Goal: Task Accomplishment & Management: Manage account settings

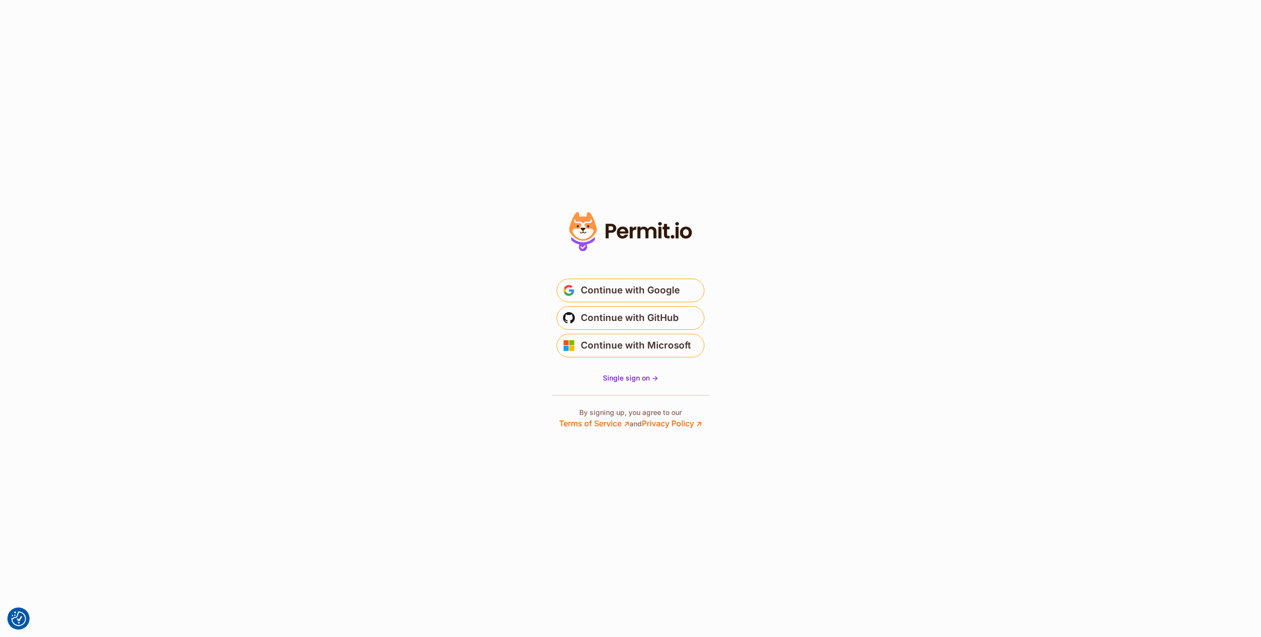
click at [632, 277] on main "Welcome Log in to prod-permit-io to continue to Permit.io. Email address Contin…" at bounding box center [630, 314] width 197 height 95
click at [630, 286] on span "Continue with Google" at bounding box center [630, 291] width 99 height 16
click at [595, 291] on span "Continue with Google" at bounding box center [630, 291] width 99 height 16
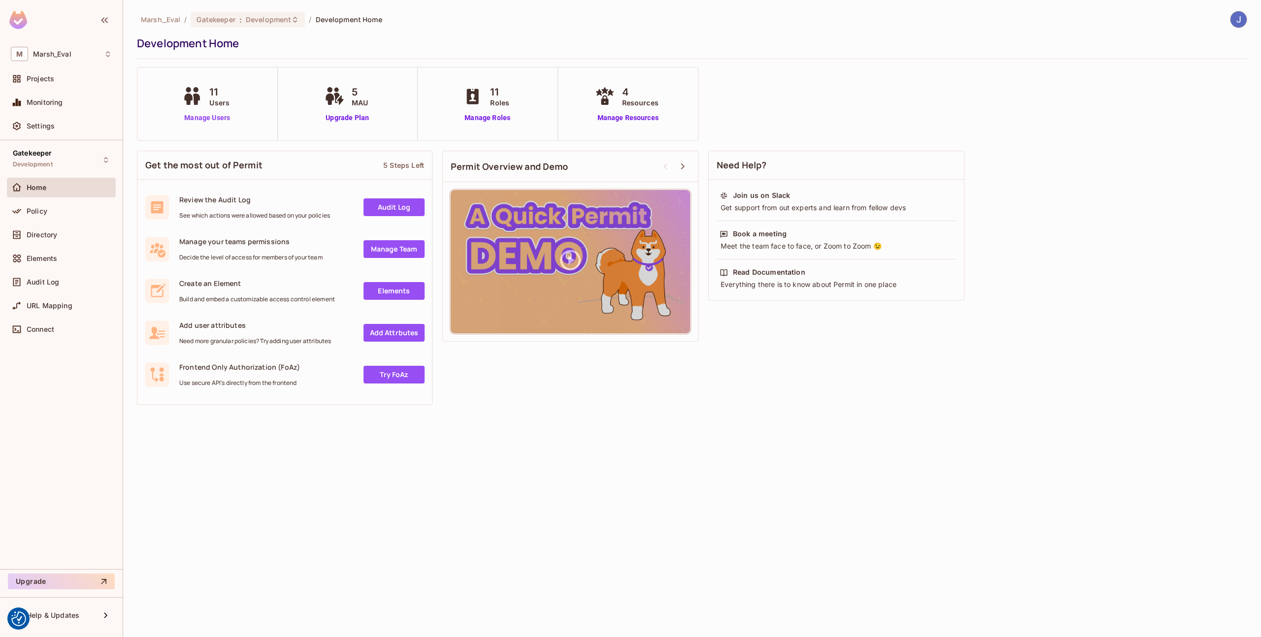
click at [200, 118] on link "Manage Users" at bounding box center [207, 118] width 55 height 10
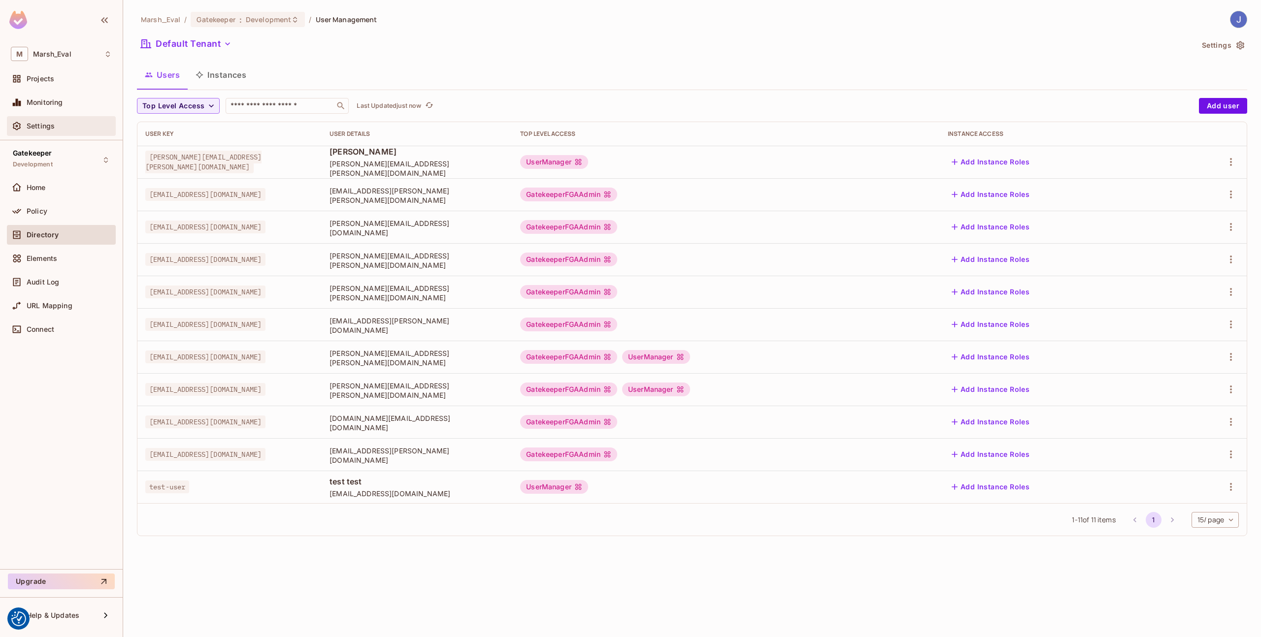
click at [52, 125] on span "Settings" at bounding box center [41, 126] width 28 height 8
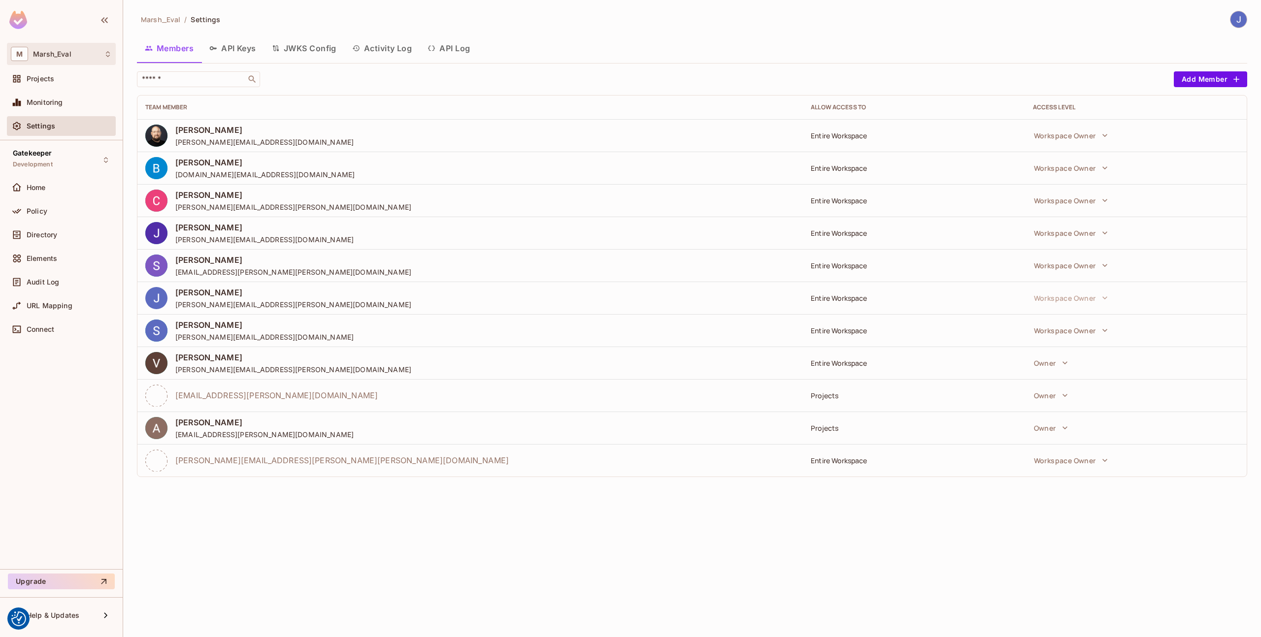
click at [79, 46] on div "M Marsh_Eval" at bounding box center [61, 54] width 109 height 22
click at [79, 46] on div at bounding box center [630, 318] width 1261 height 637
click at [78, 162] on div "Gatekeeper Development" at bounding box center [61, 159] width 109 height 27
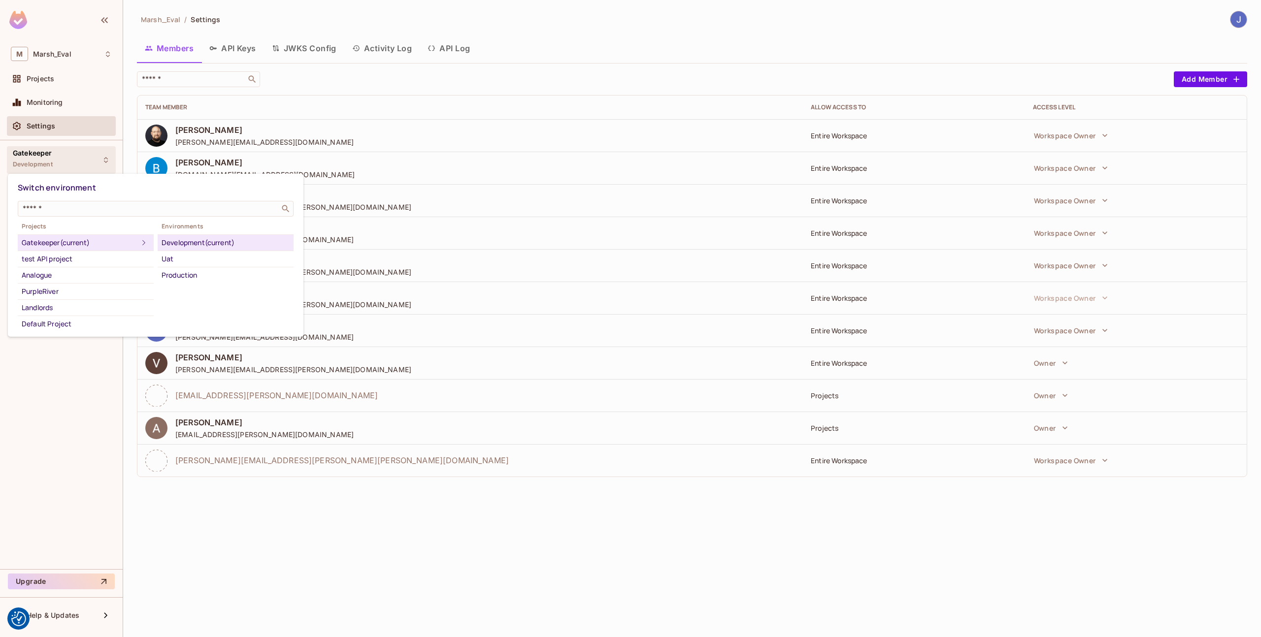
click at [261, 108] on div at bounding box center [630, 318] width 1261 height 637
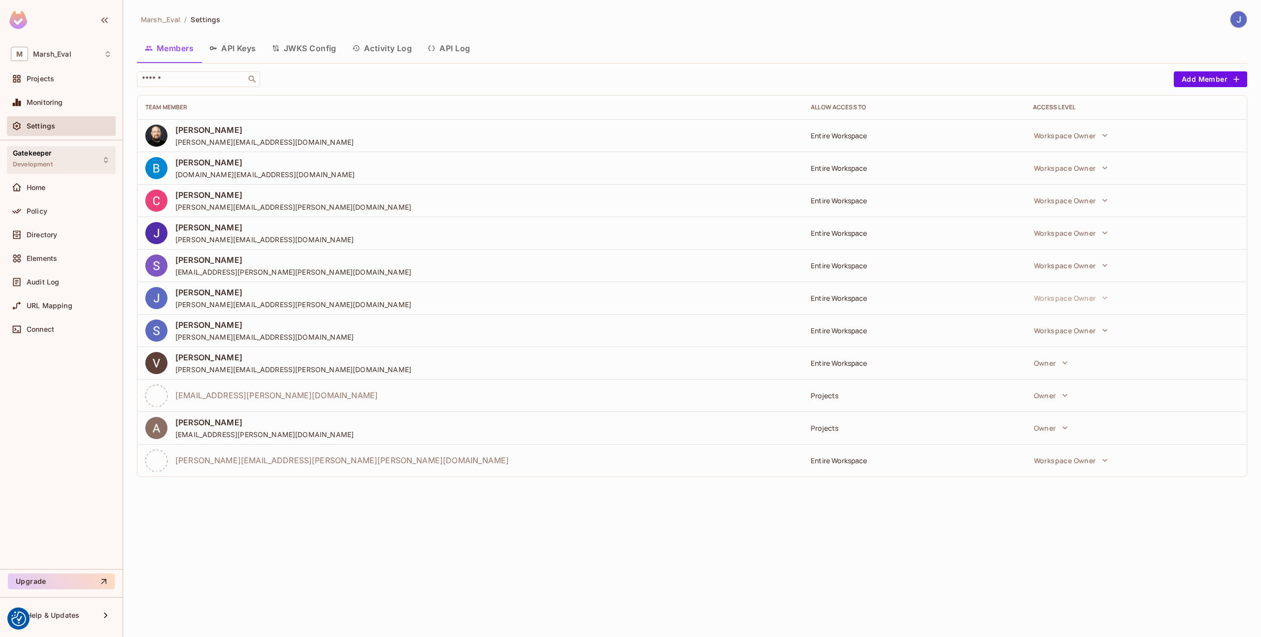
click at [46, 165] on span "Development" at bounding box center [33, 165] width 40 height 8
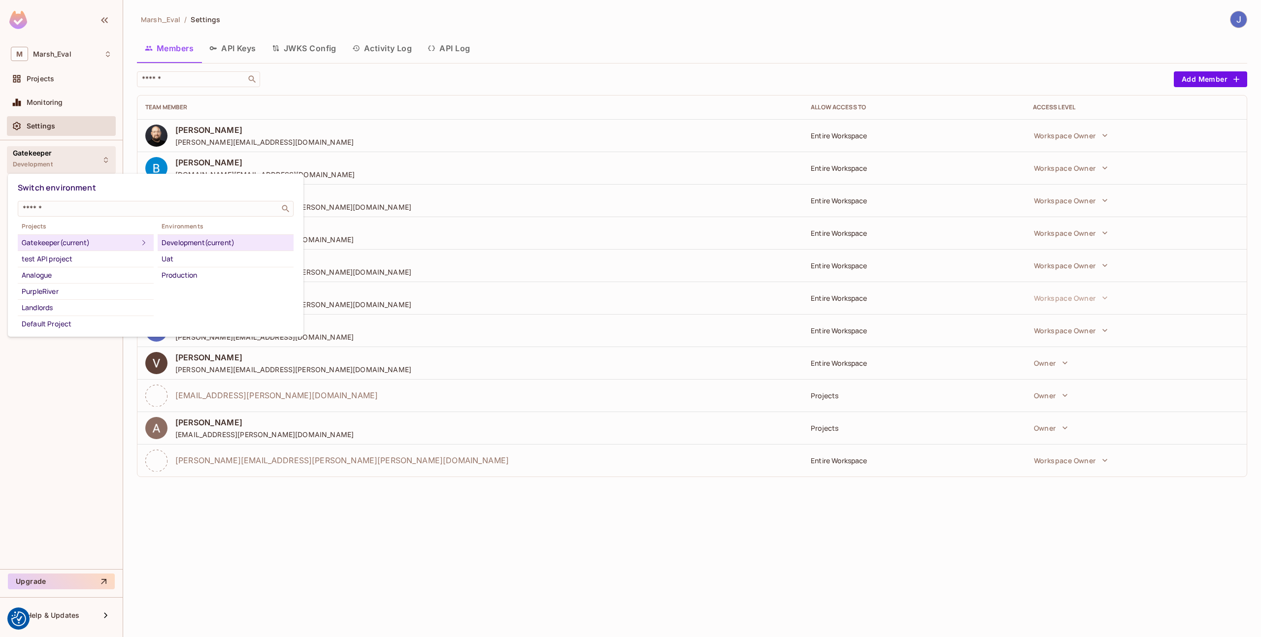
click at [46, 165] on div at bounding box center [630, 318] width 1261 height 637
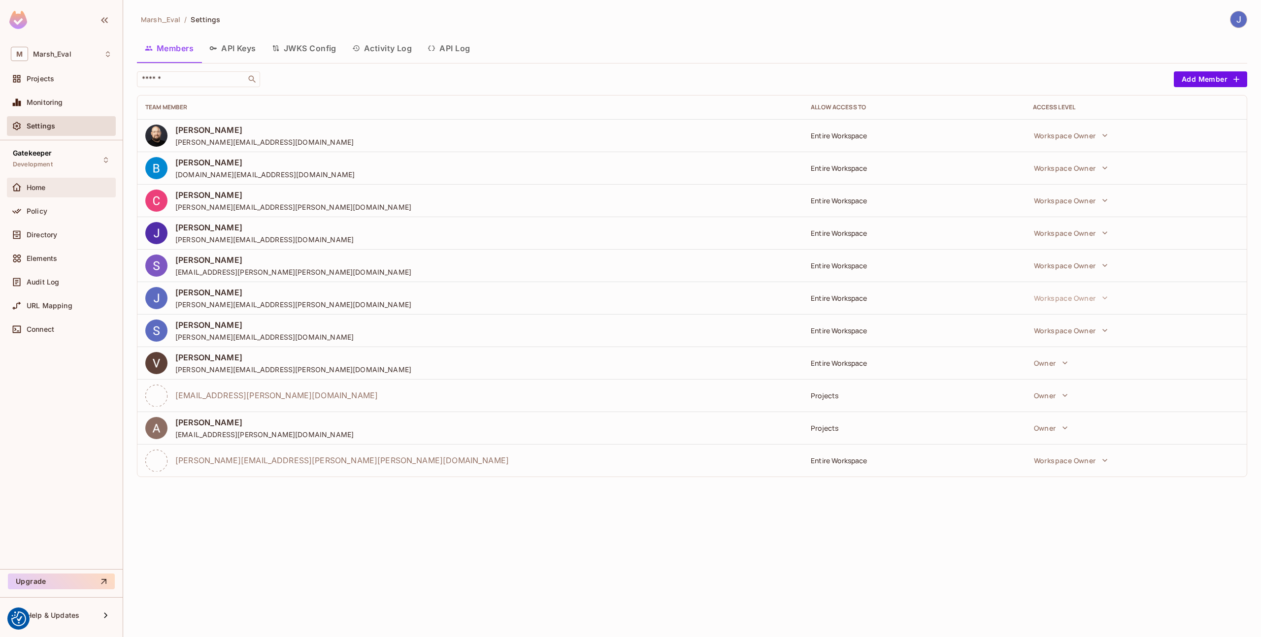
click at [42, 195] on div "Home" at bounding box center [61, 188] width 109 height 20
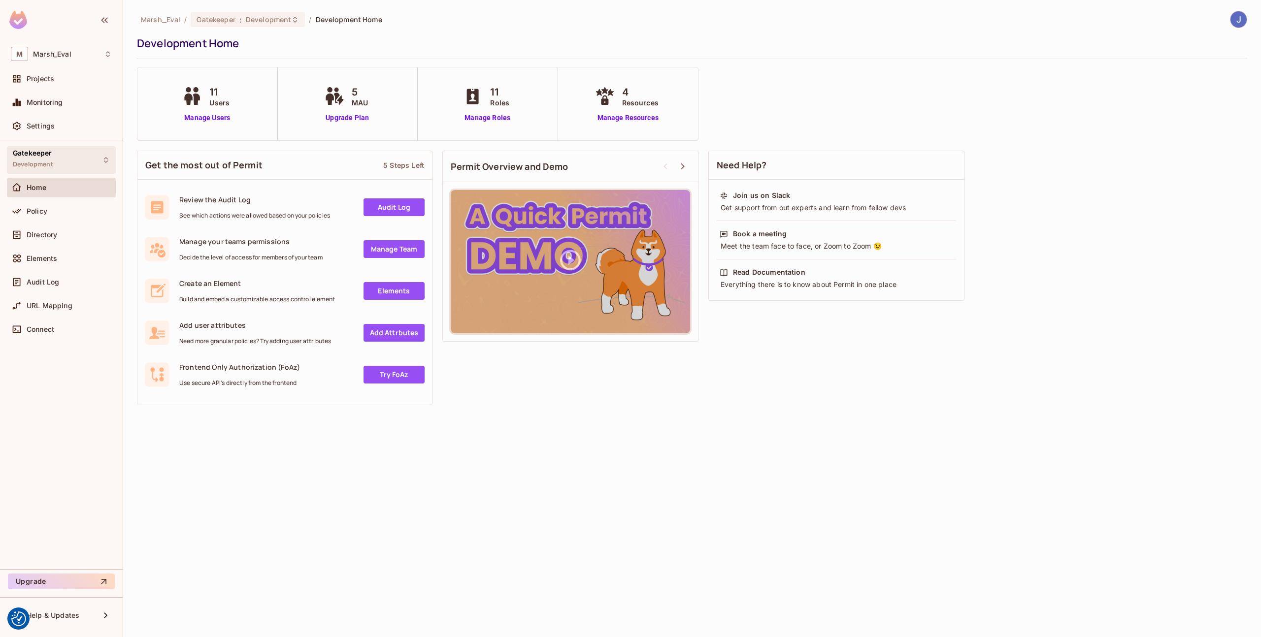
click at [45, 168] on span "Development" at bounding box center [33, 165] width 40 height 8
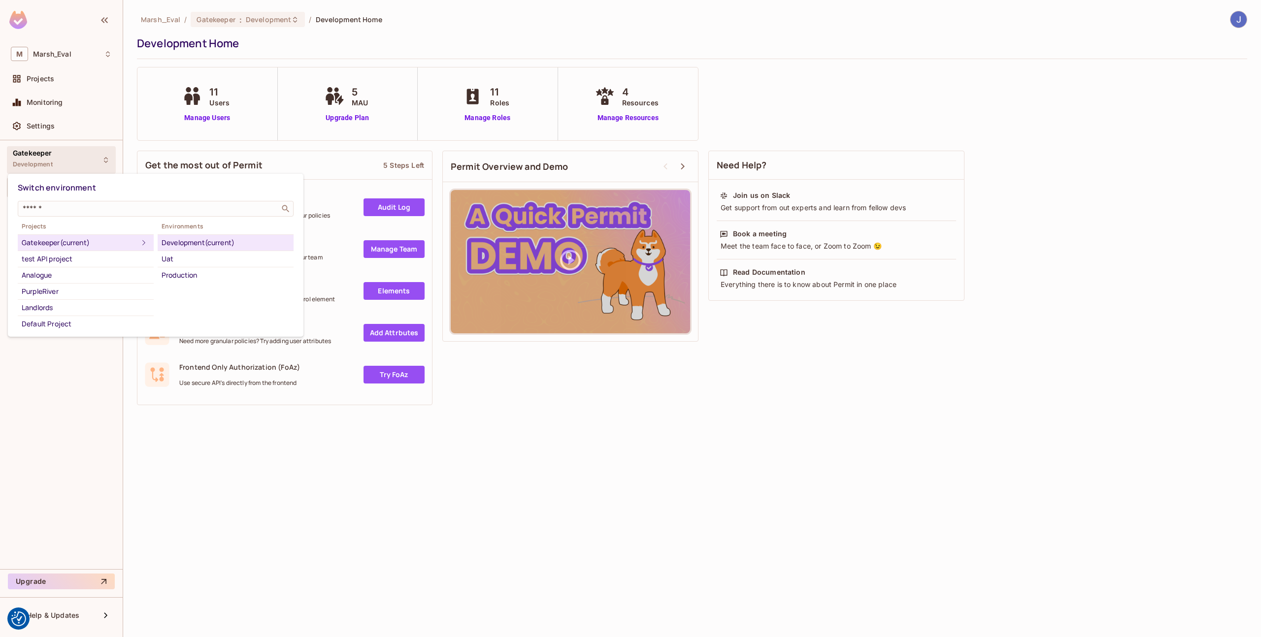
click at [45, 168] on div at bounding box center [630, 318] width 1261 height 637
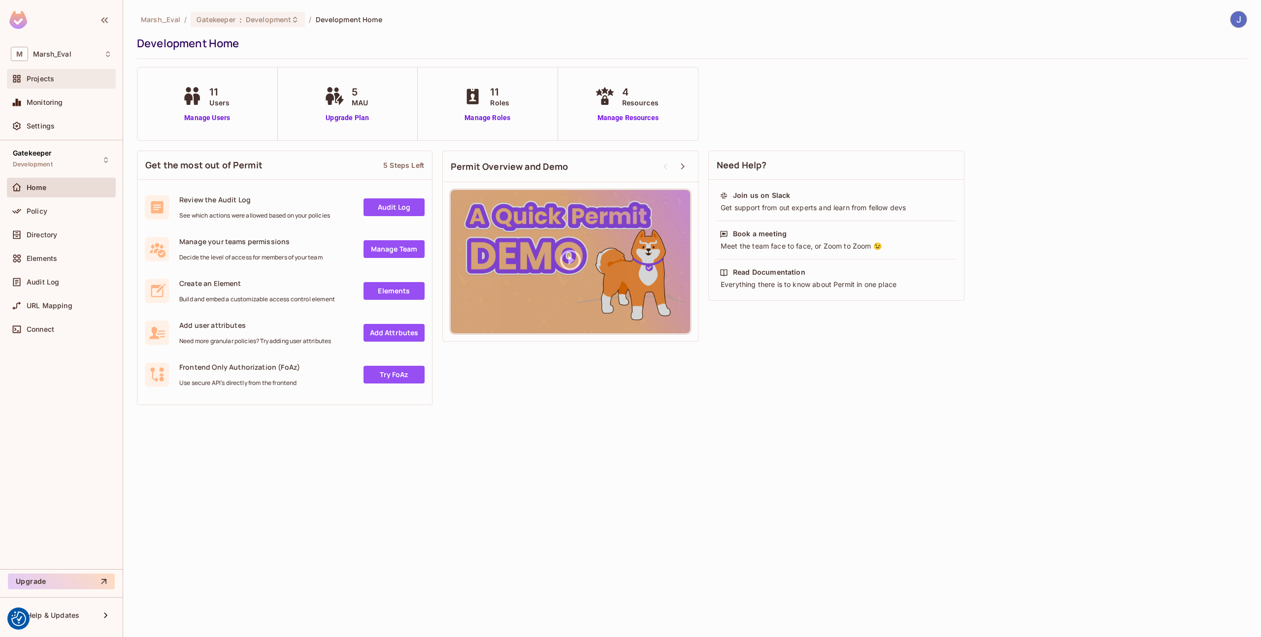
click at [40, 80] on span "Projects" at bounding box center [41, 79] width 28 height 8
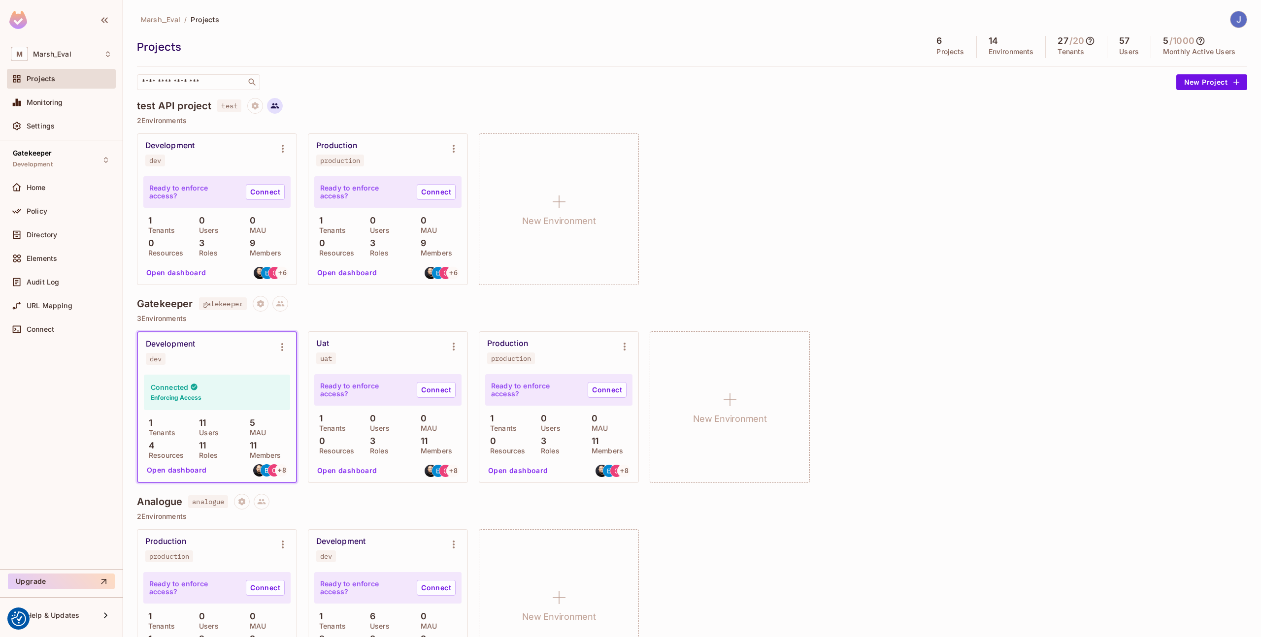
click at [270, 103] on icon at bounding box center [274, 105] width 9 height 9
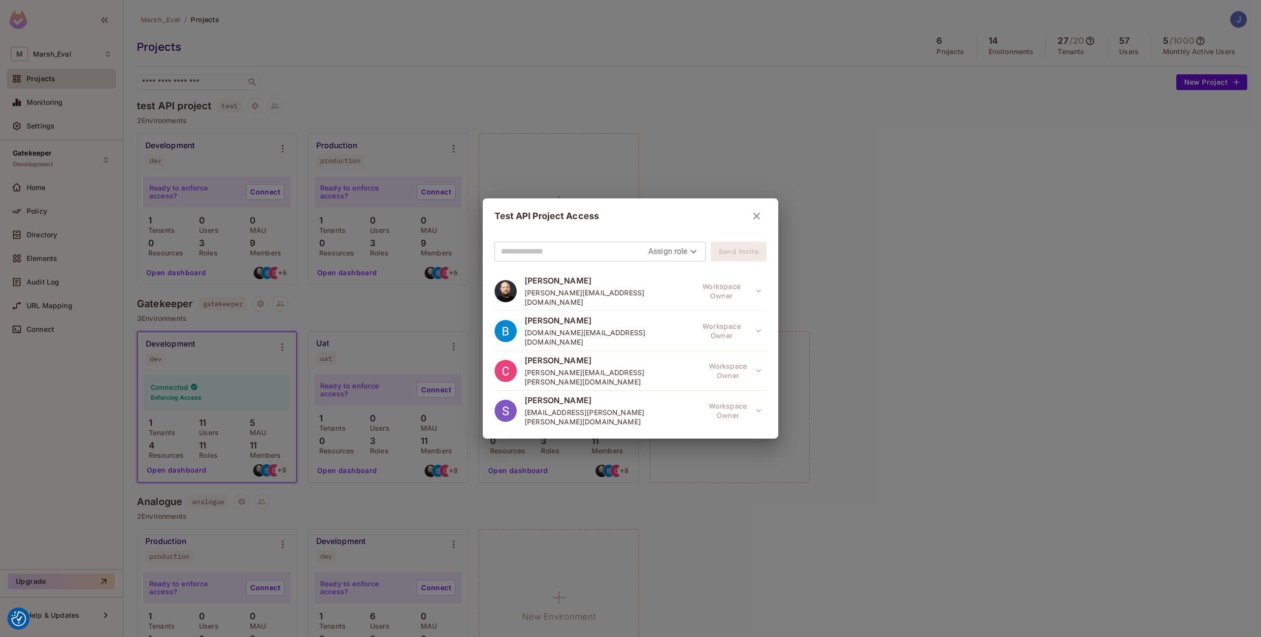
click at [348, 100] on div "Test API Project Access Assign role Send Invite Thomas kirk thomas@permit.io Wo…" at bounding box center [630, 318] width 1261 height 637
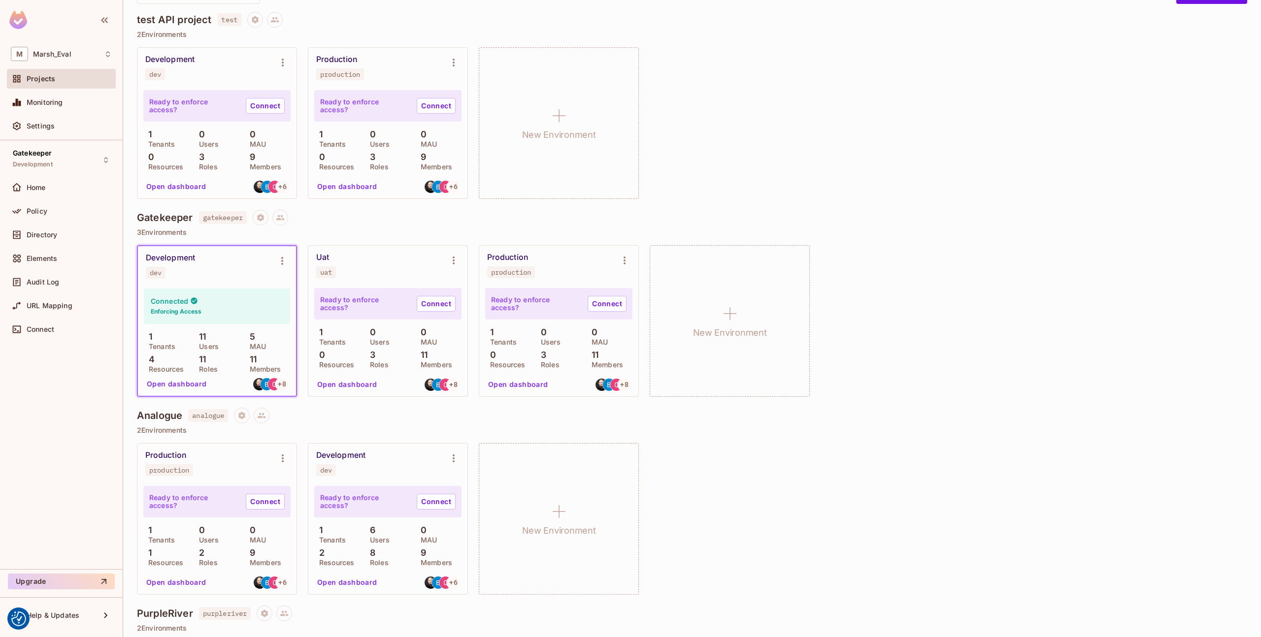
scroll to position [87, 0]
click at [288, 215] on button at bounding box center [280, 217] width 16 height 16
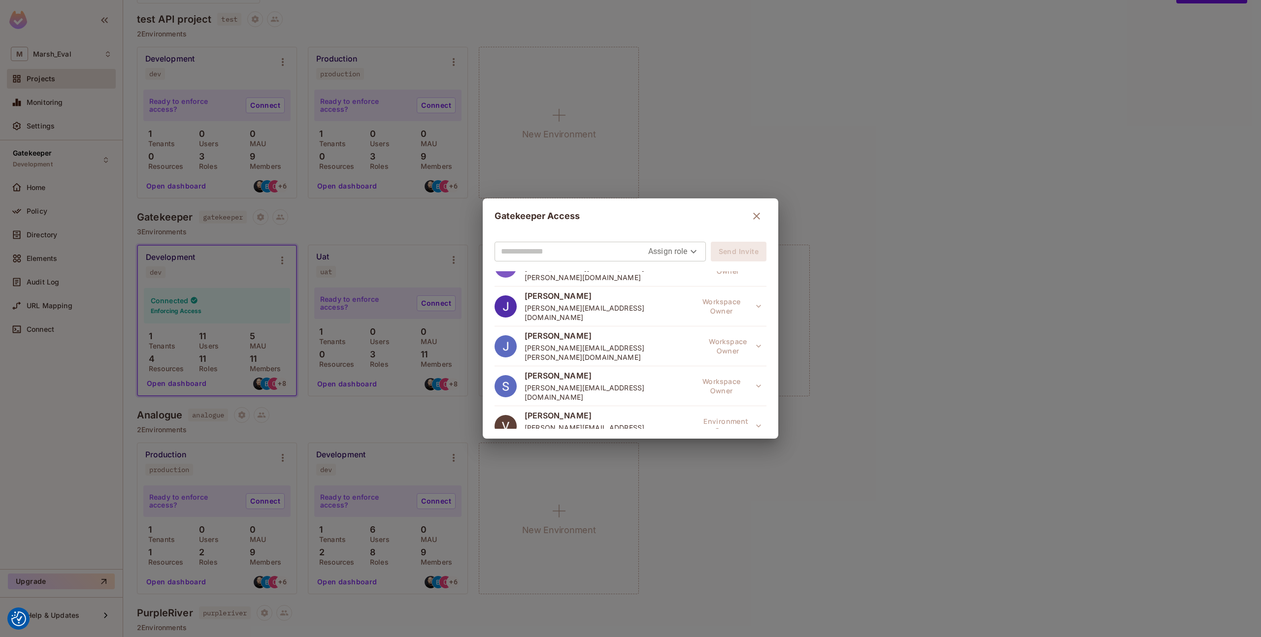
scroll to position [198, 0]
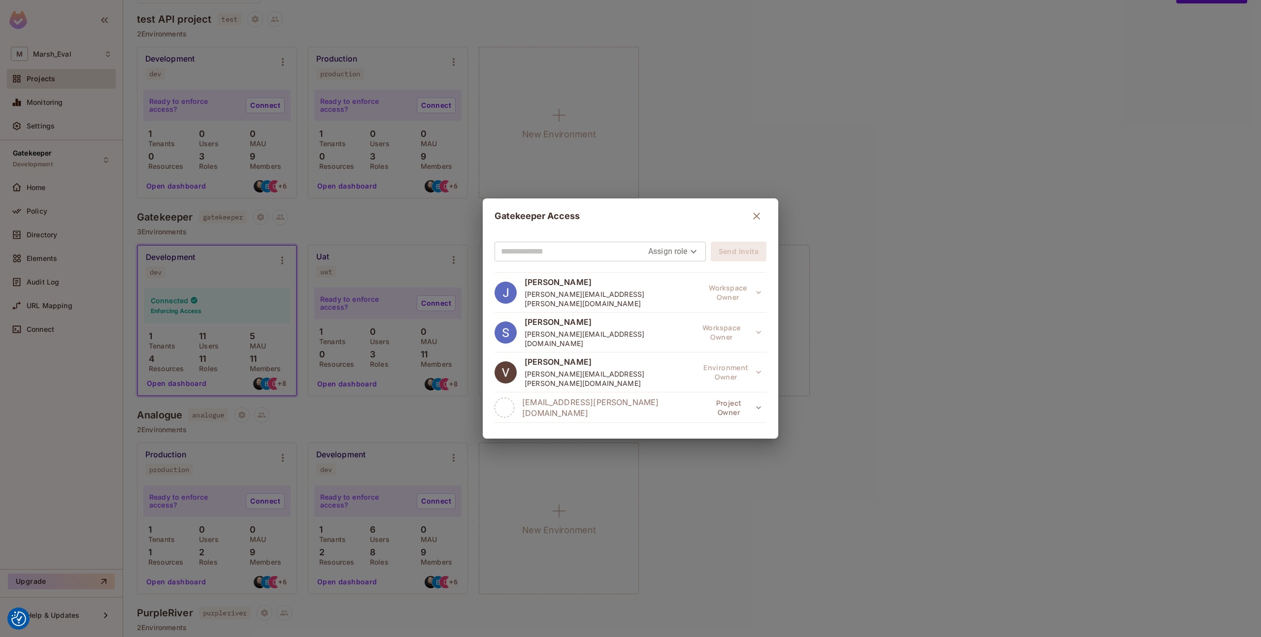
click at [756, 215] on icon "button" at bounding box center [757, 216] width 12 height 12
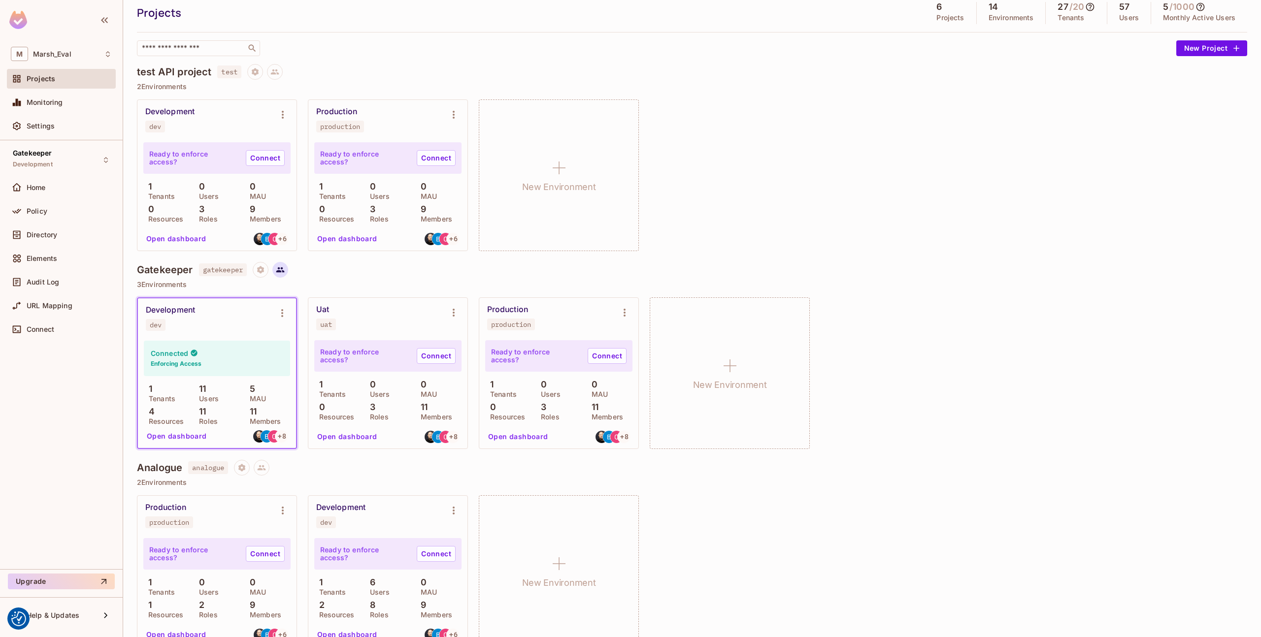
scroll to position [39, 0]
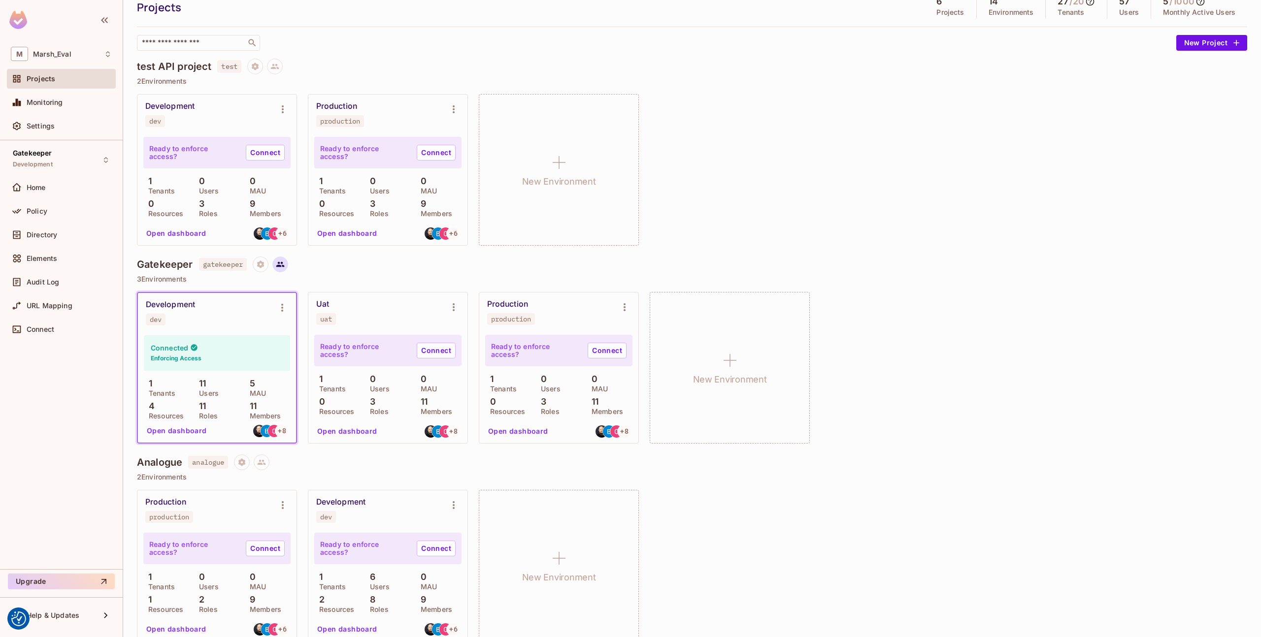
click at [282, 270] on button at bounding box center [280, 265] width 16 height 16
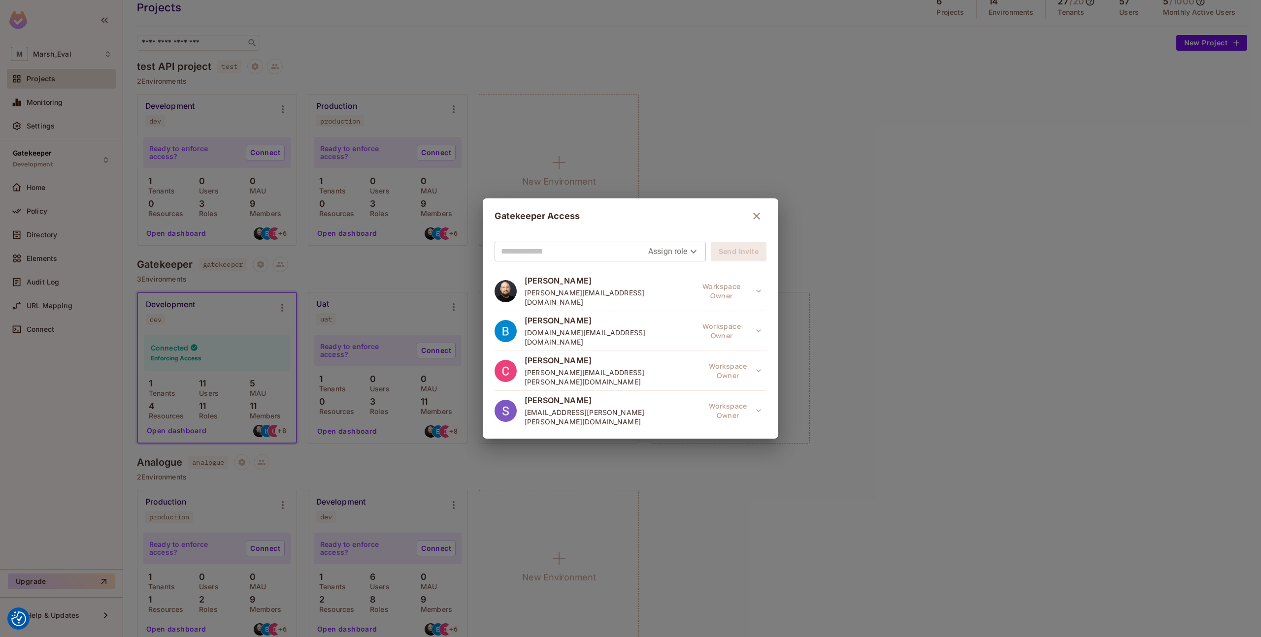
click at [86, 228] on div "Gatekeeper Access Assign role Send Invite Thomas kirk thomas@permit.io Workspac…" at bounding box center [630, 318] width 1261 height 637
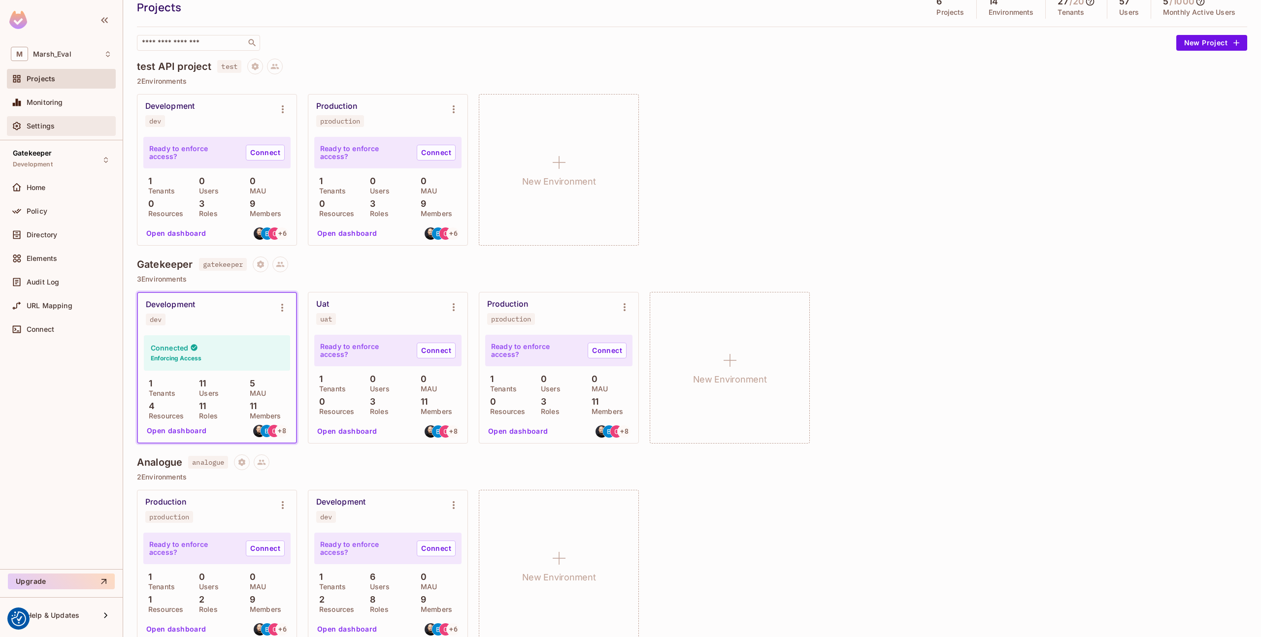
click at [66, 135] on div "Settings" at bounding box center [61, 126] width 109 height 20
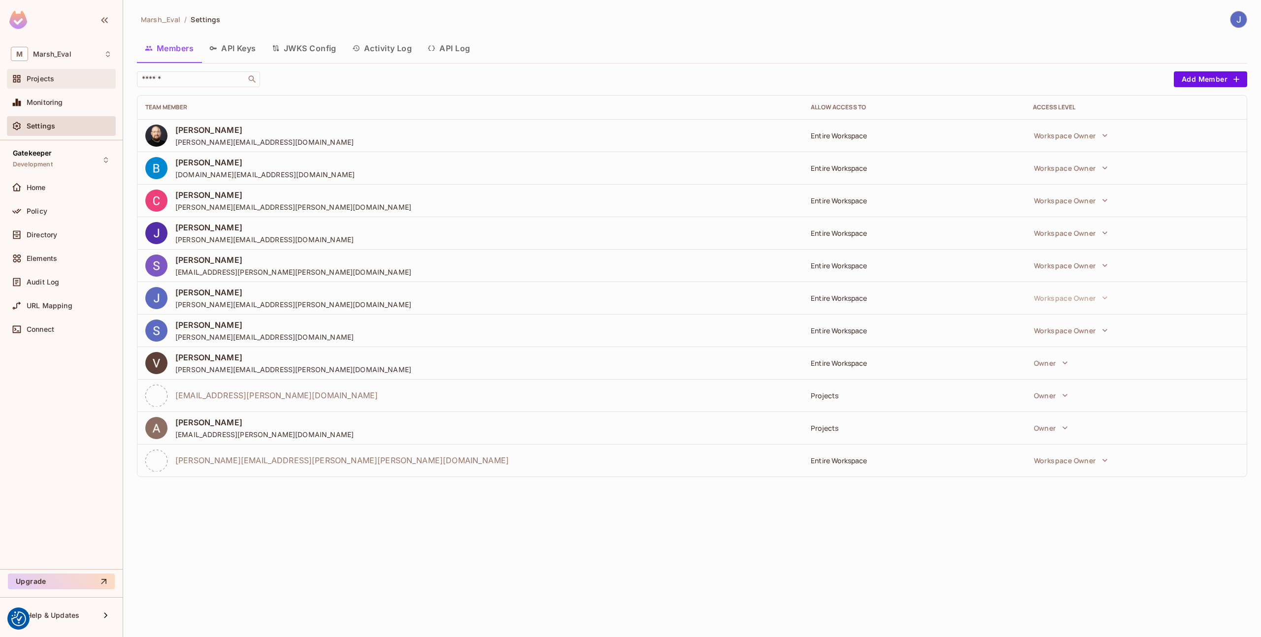
click at [44, 83] on div "Projects" at bounding box center [61, 79] width 101 height 12
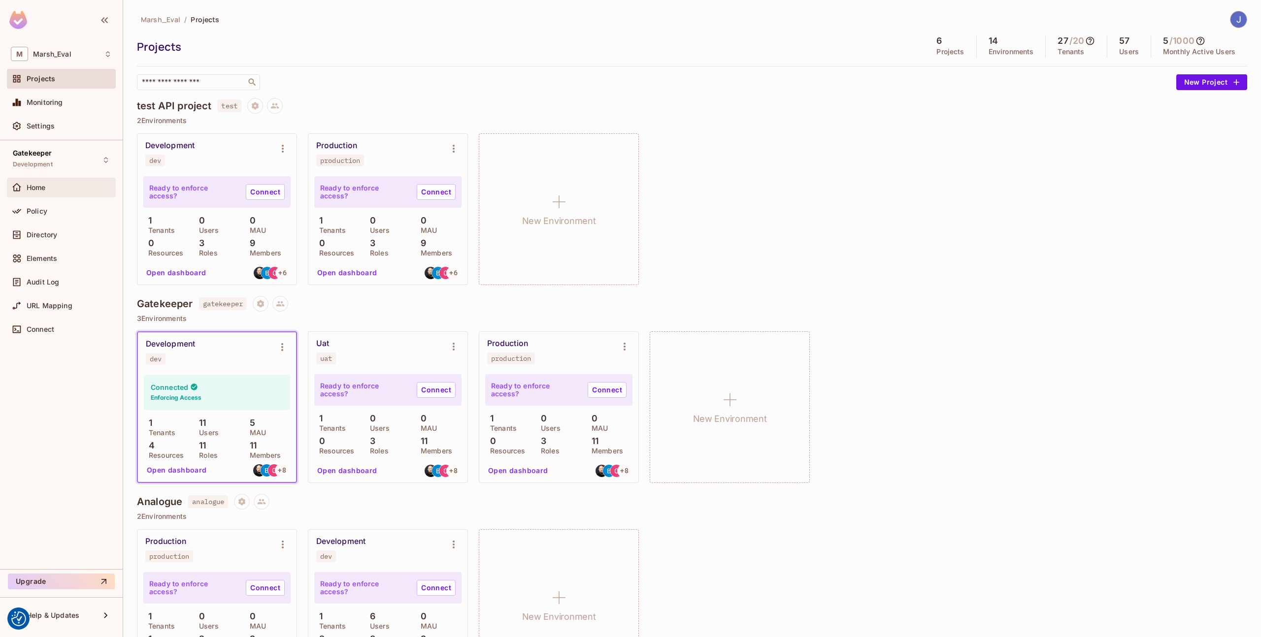
click at [45, 186] on span "Home" at bounding box center [36, 188] width 19 height 8
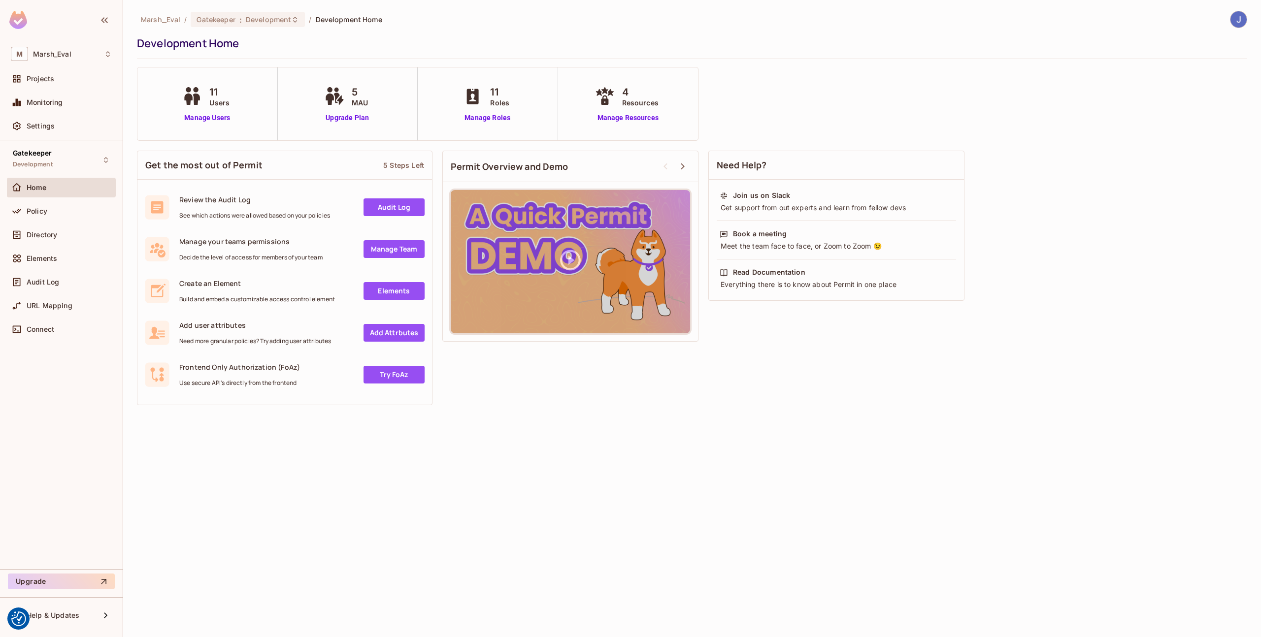
click at [1232, 33] on div "Marsh_Eval / Gatekeeper : Development / Development Home Development Home" at bounding box center [692, 35] width 1110 height 48
click at [1234, 25] on img at bounding box center [1239, 19] width 16 height 16
click at [1176, 115] on ul "Jose Basanta jose.basanta@mmc.com Copy Environment Key Log out" at bounding box center [1268, 76] width 247 height 86
click at [1175, 109] on span "Log out" at bounding box center [1183, 106] width 24 height 9
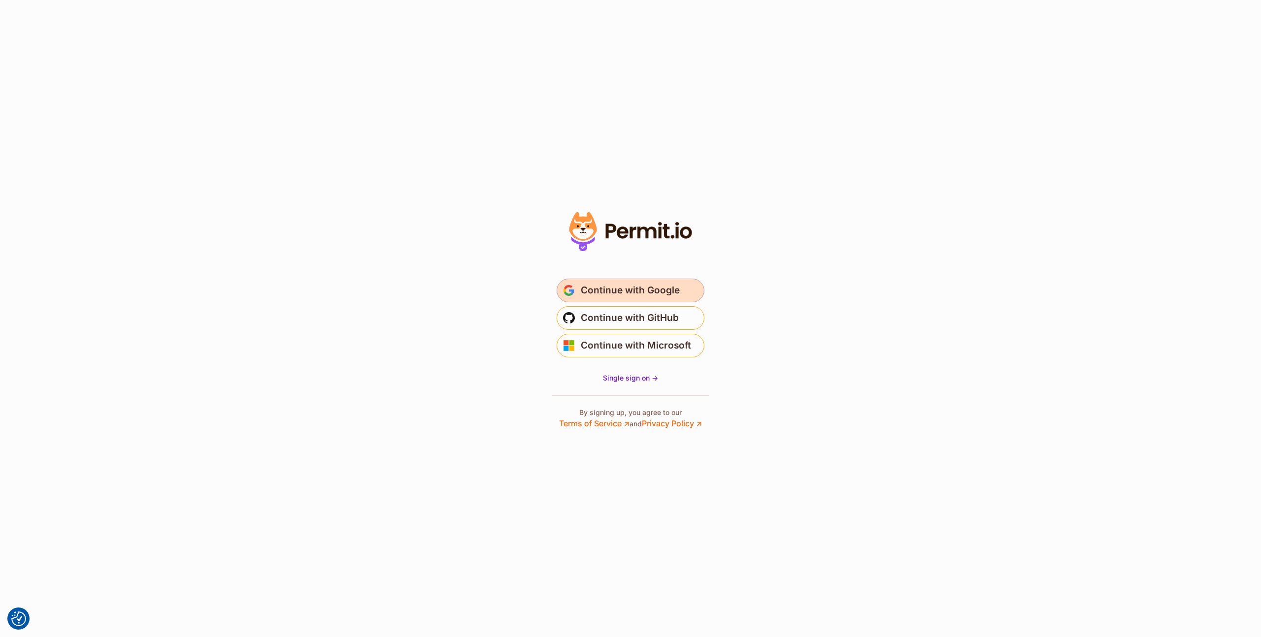
click at [650, 291] on span "Continue with Google" at bounding box center [630, 291] width 99 height 16
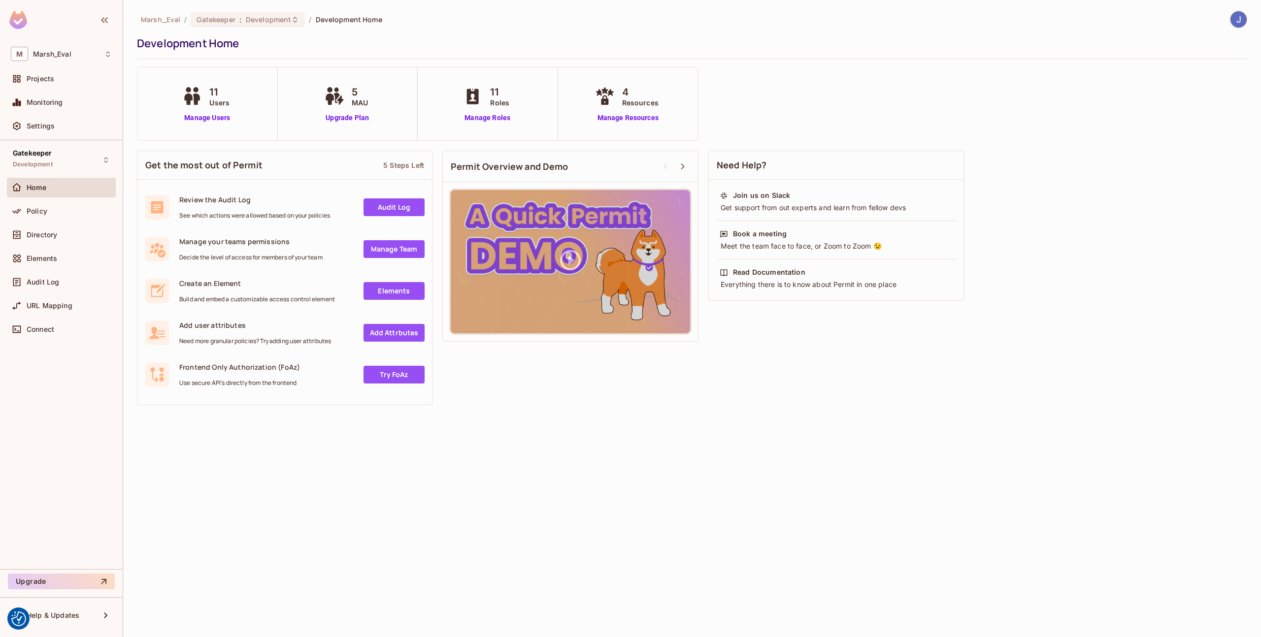
click at [1228, 26] on div at bounding box center [1234, 19] width 26 height 17
click at [1231, 23] on img at bounding box center [1239, 19] width 16 height 16
click at [1188, 109] on span "Log out" at bounding box center [1183, 106] width 24 height 9
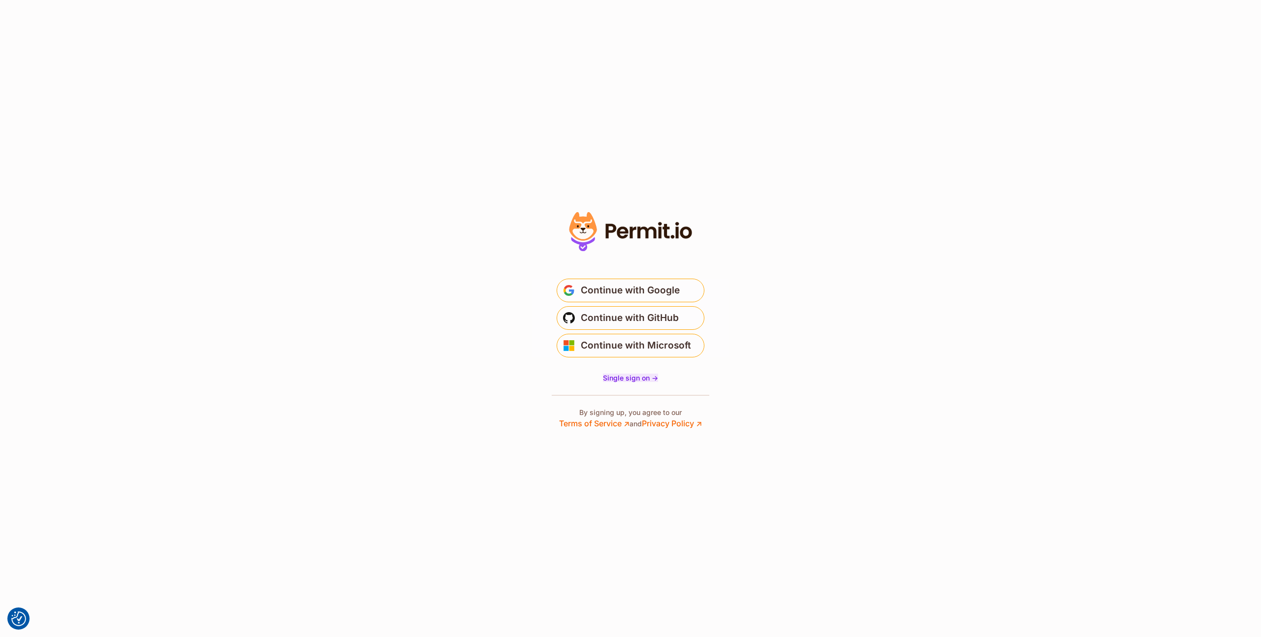
click at [635, 379] on span "Single sign on ->" at bounding box center [630, 378] width 55 height 8
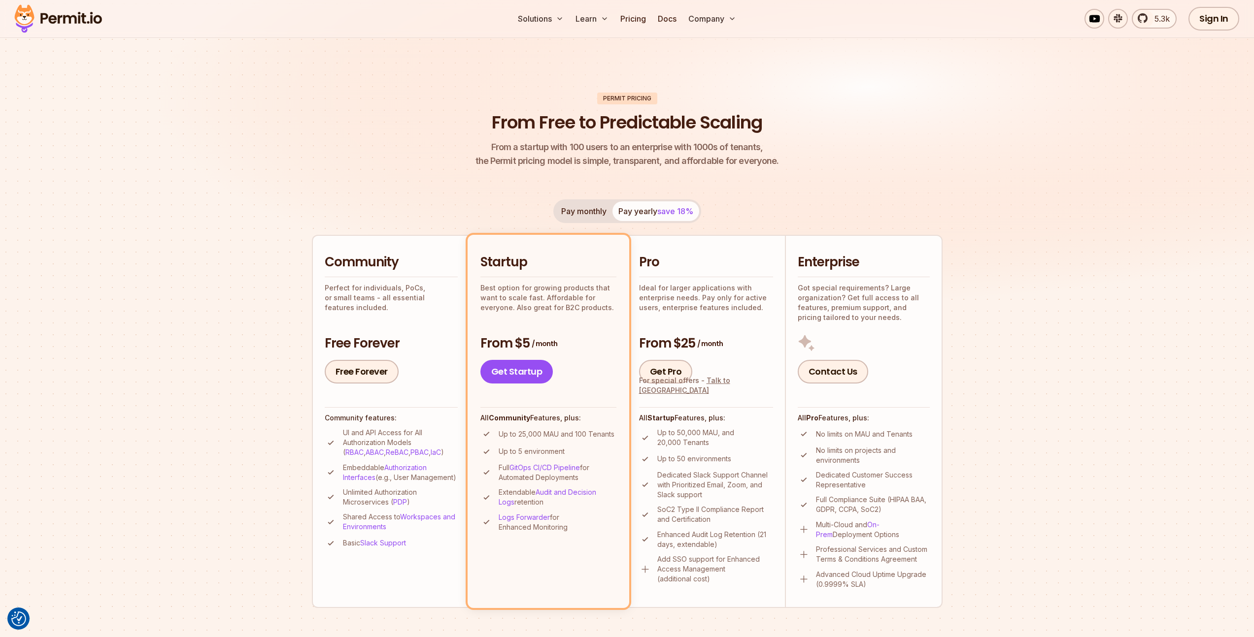
scroll to position [28, 0]
click at [92, 25] on img at bounding box center [58, 19] width 97 height 34
